Goal: Navigation & Orientation: Find specific page/section

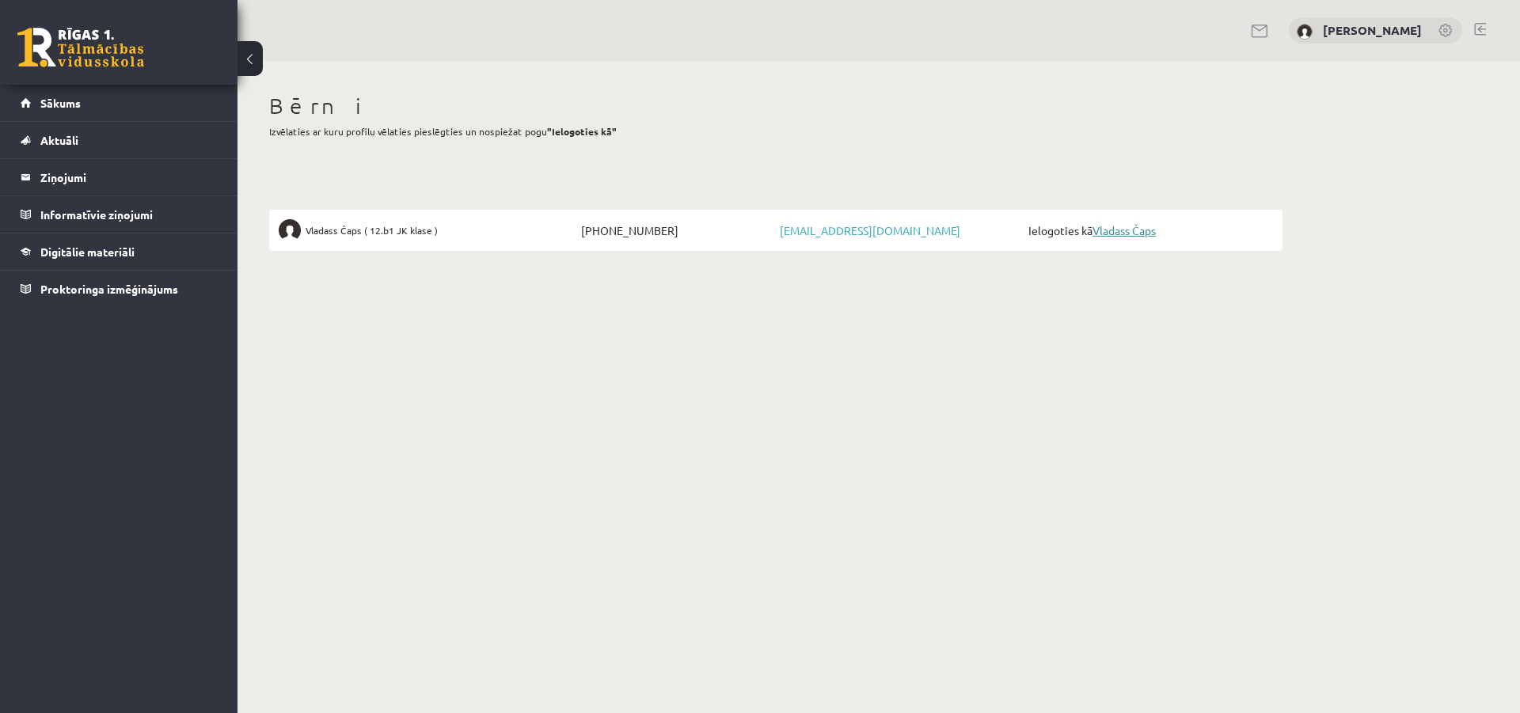
click at [1116, 233] on link "Vladass Čaps" at bounding box center [1124, 230] width 63 height 14
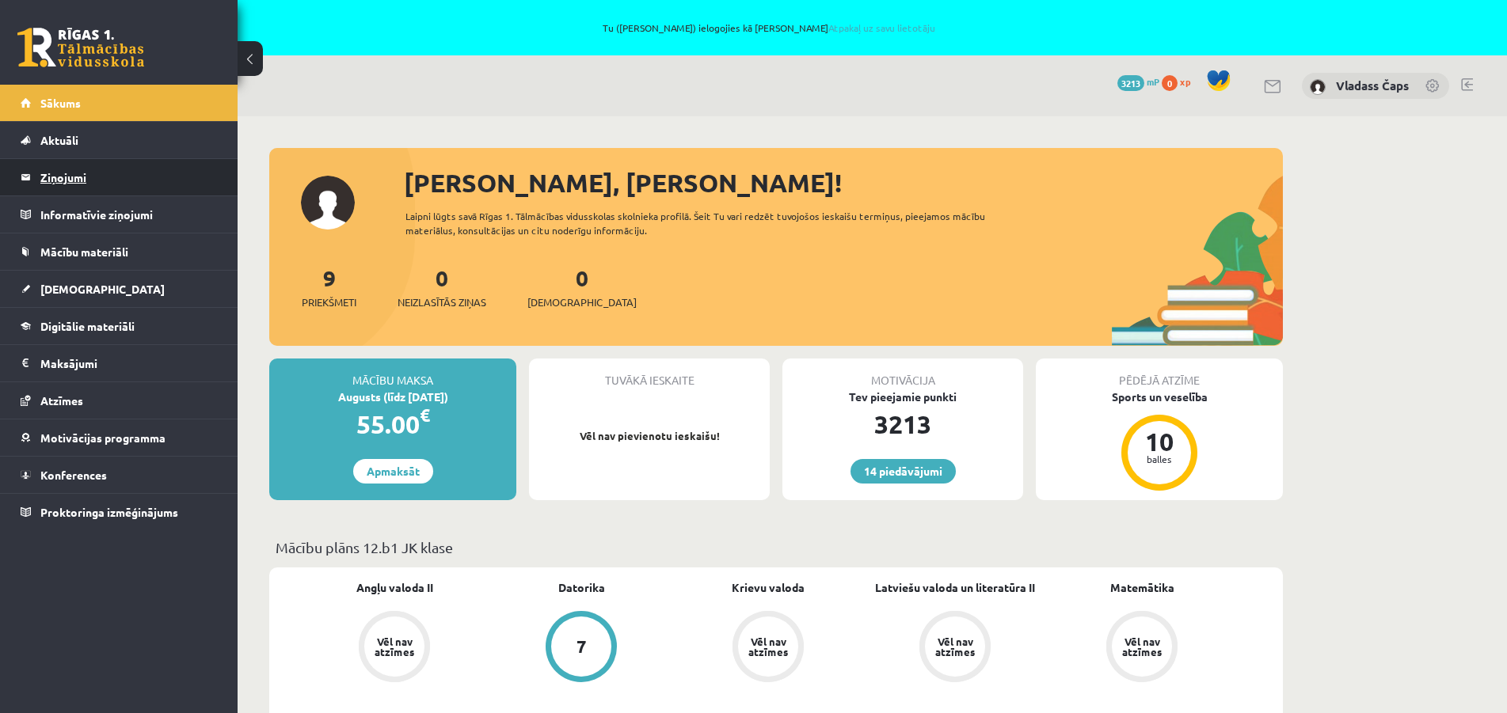
click at [76, 177] on legend "Ziņojumi 0" at bounding box center [128, 177] width 177 height 36
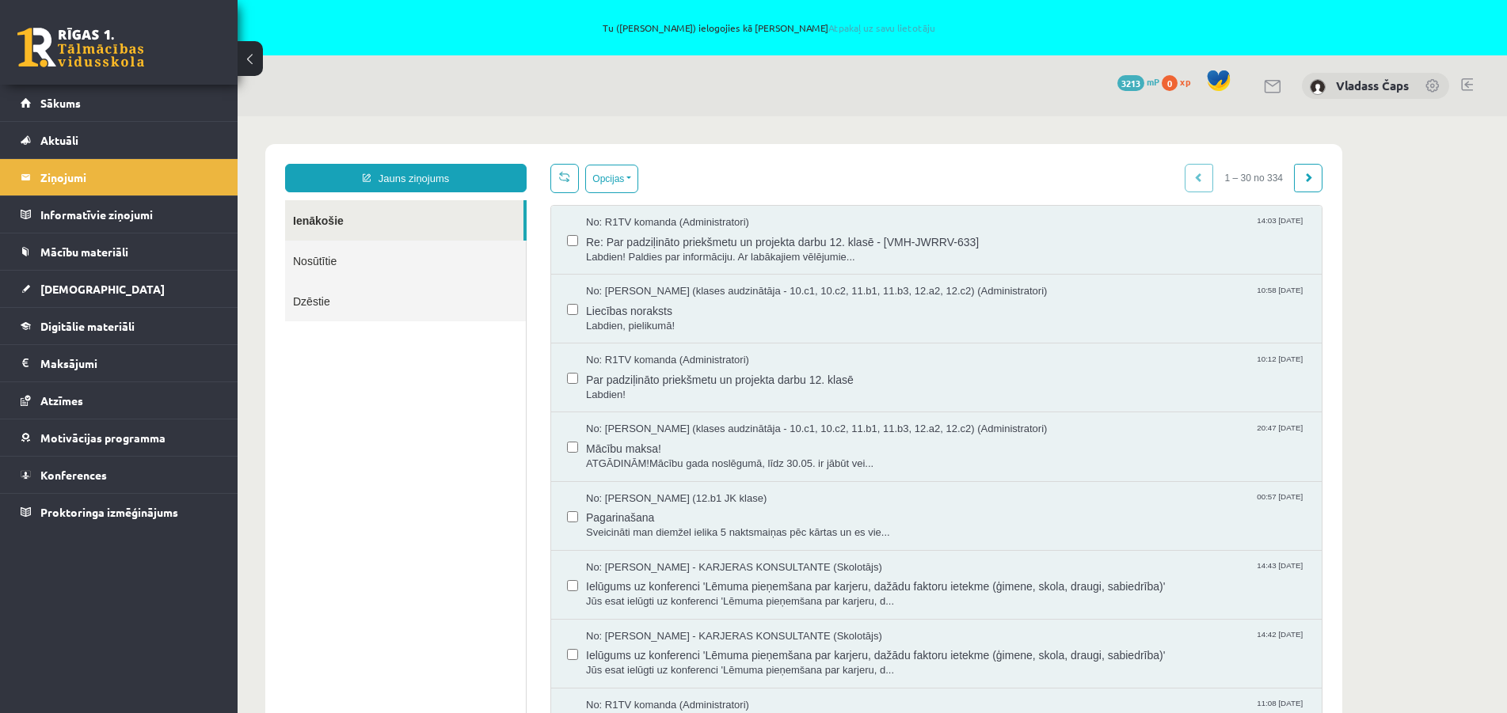
click at [1466, 80] on link at bounding box center [1467, 84] width 12 height 13
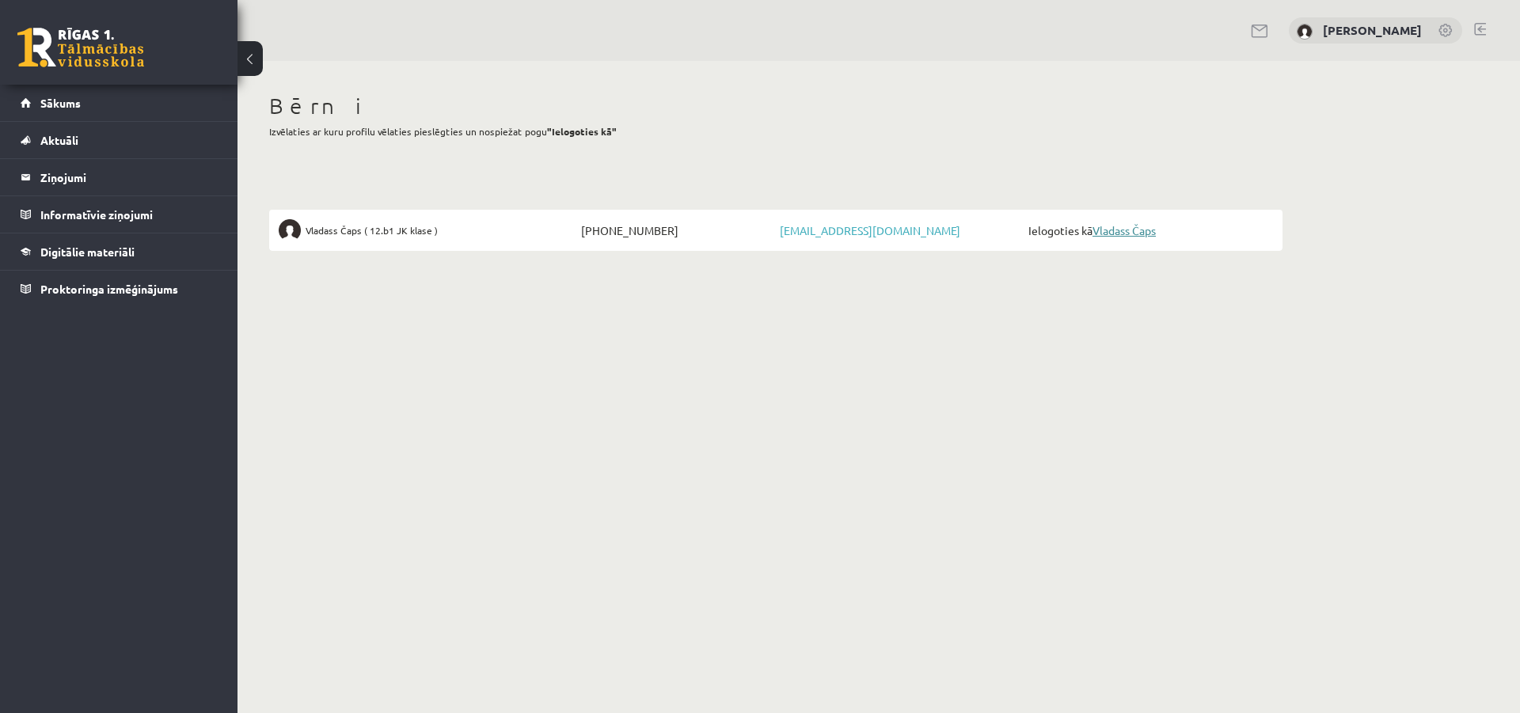
click at [1141, 231] on link "Vladass Čaps" at bounding box center [1124, 230] width 63 height 14
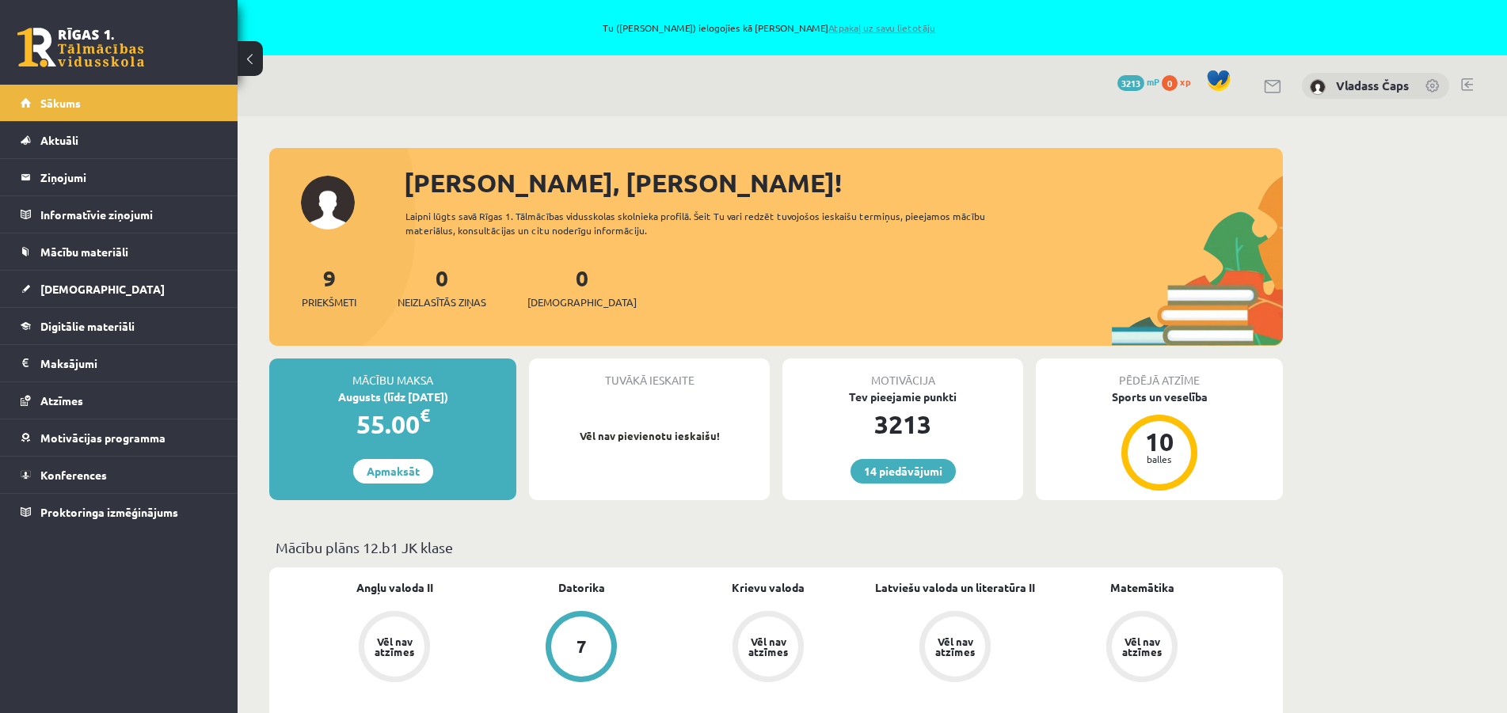
click at [850, 25] on link "Atpakaļ uz savu lietotāju" at bounding box center [881, 27] width 107 height 13
